Goal: Information Seeking & Learning: Learn about a topic

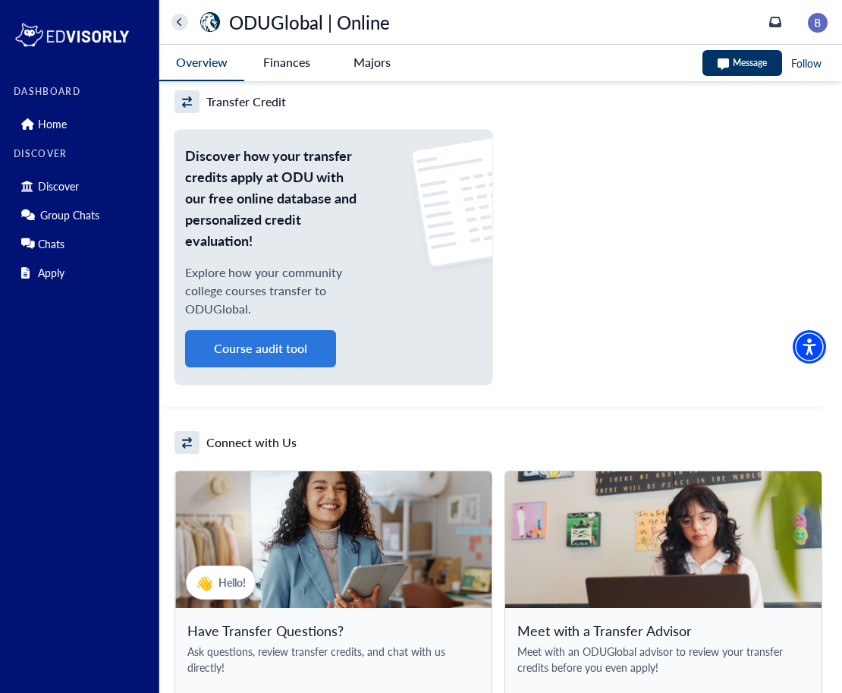
scroll to position [1197, 0]
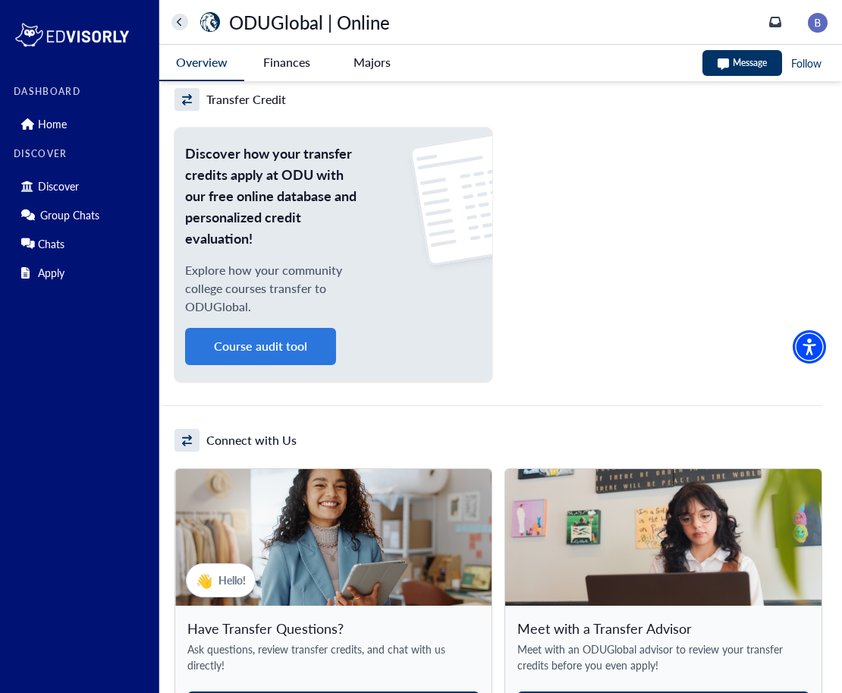
click at [277, 348] on button "Course audit tool" at bounding box center [260, 346] width 151 height 37
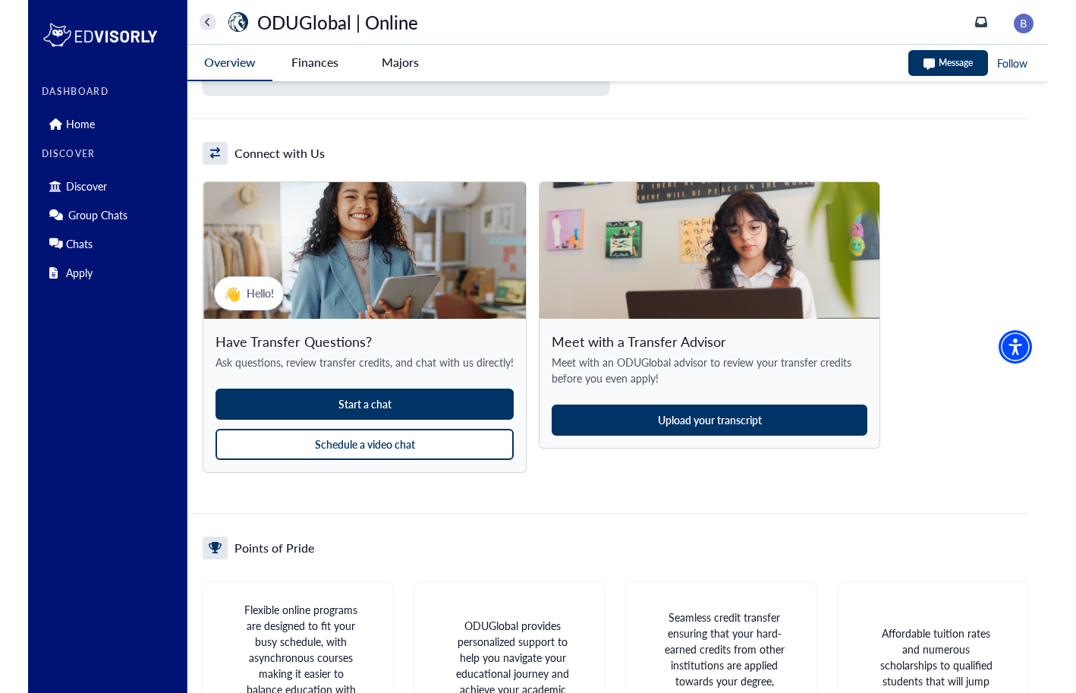
scroll to position [1365, 0]
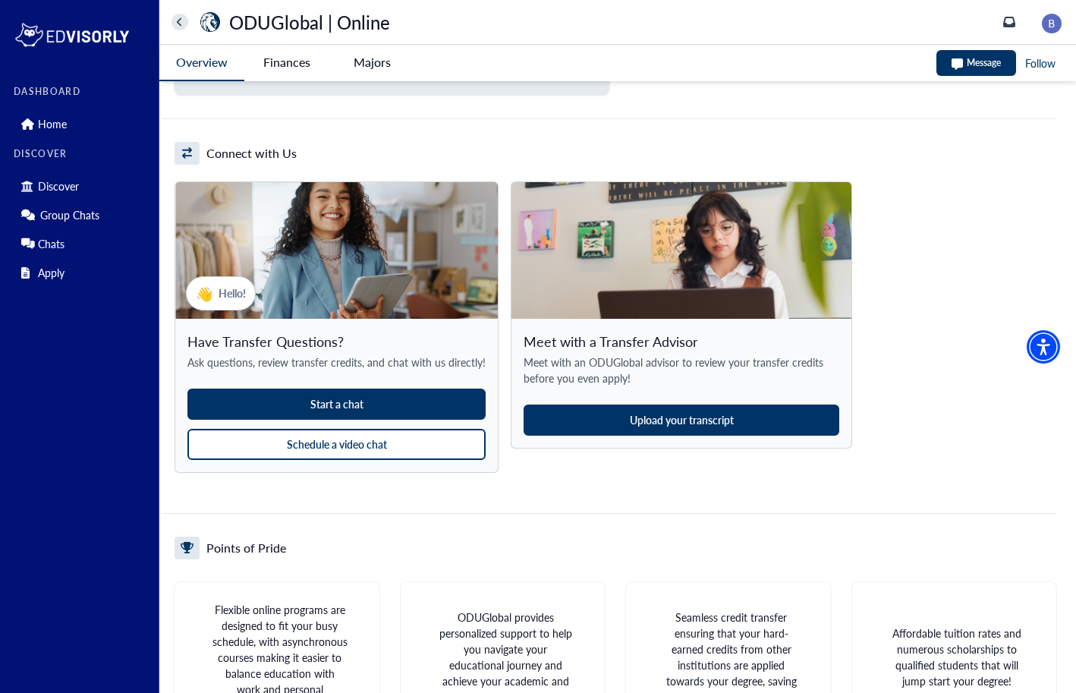
click at [776, 416] on button "Upload your transcript" at bounding box center [682, 420] width 316 height 31
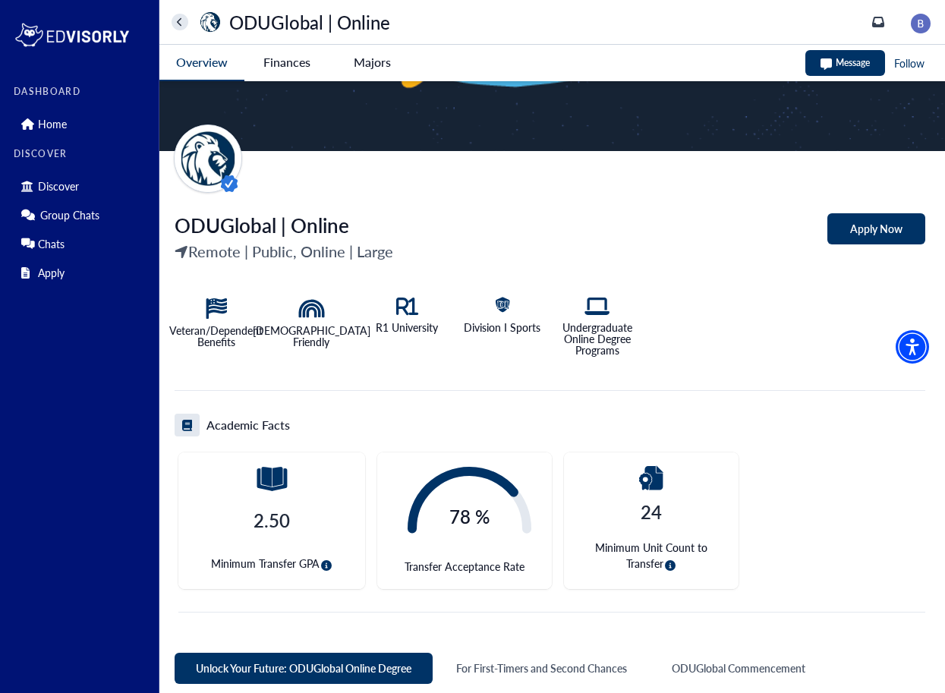
scroll to position [110, 0]
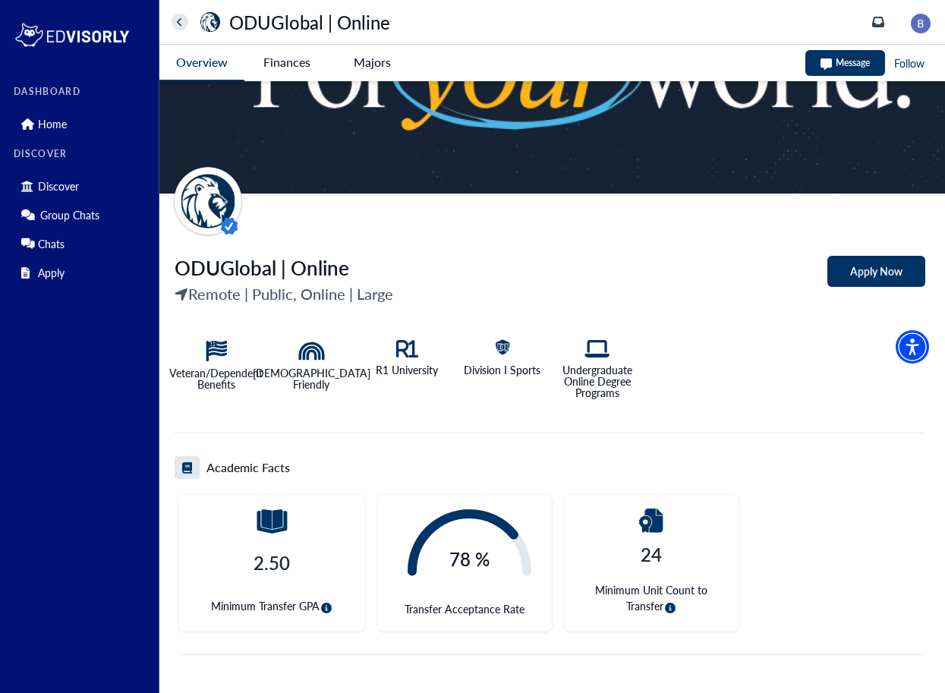
click at [288, 47] on Online-tag "Finances" at bounding box center [286, 62] width 85 height 35
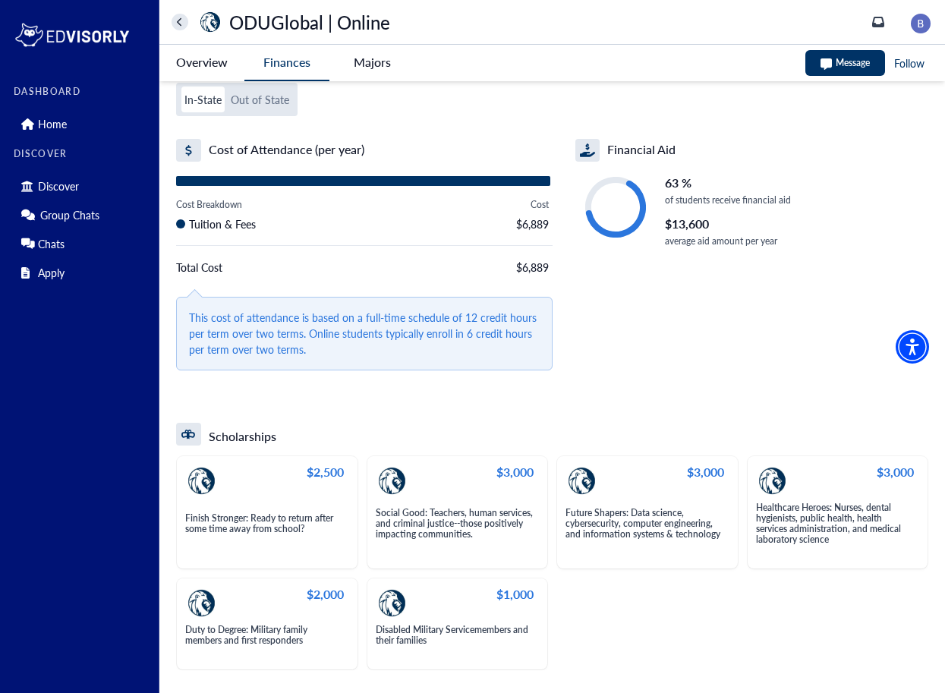
scroll to position [13, 0]
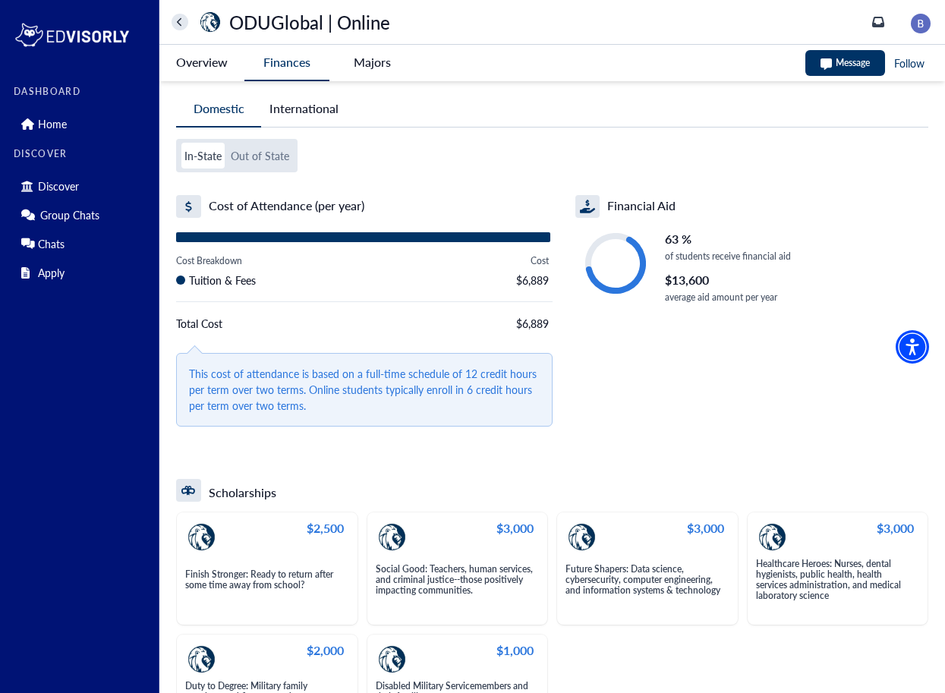
click at [280, 156] on button "Out of State" at bounding box center [260, 156] width 65 height 26
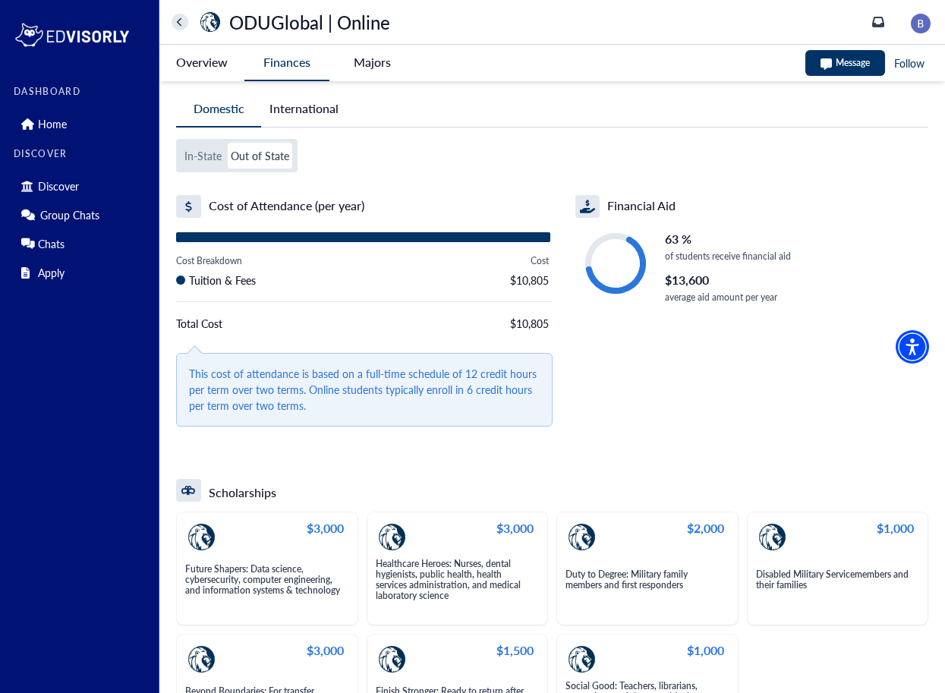
click at [216, 159] on button "In-State" at bounding box center [202, 156] width 43 height 26
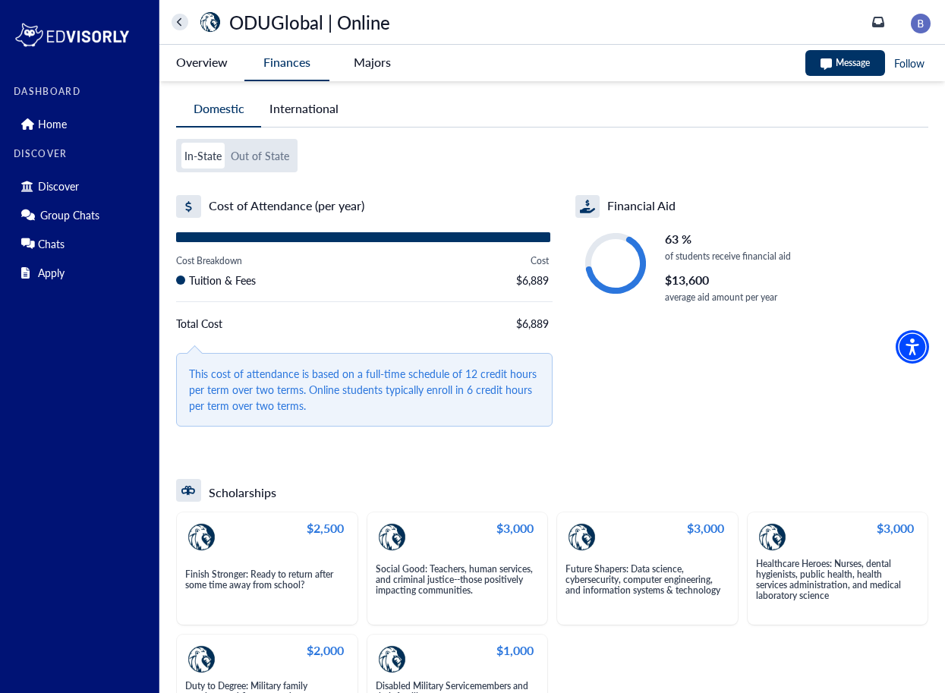
click at [210, 69] on Online-tag "Overview" at bounding box center [201, 62] width 85 height 35
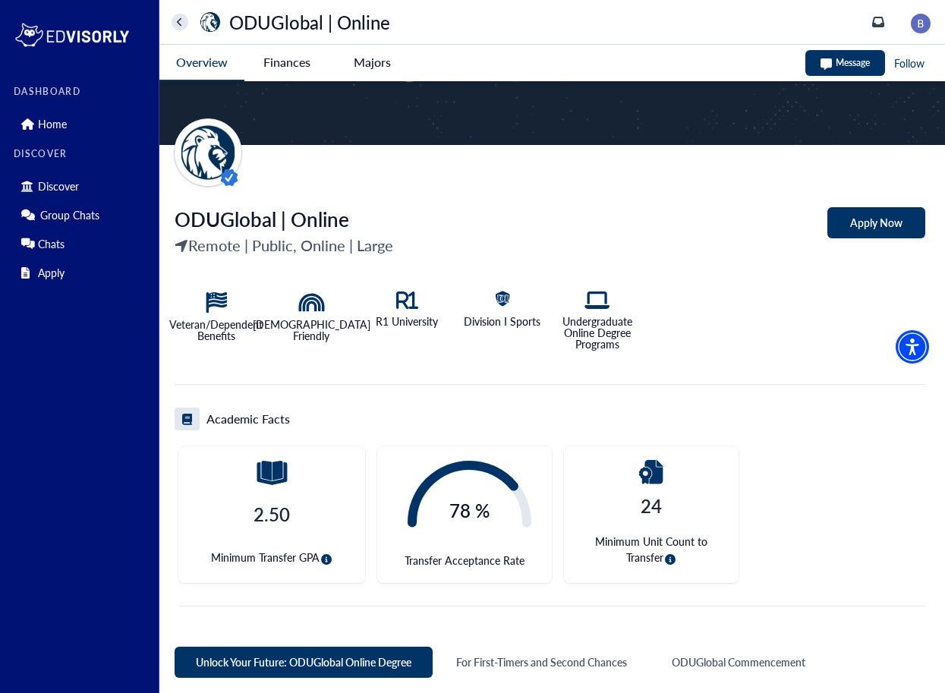
scroll to position [0, 0]
